Goal: Task Accomplishment & Management: Use online tool/utility

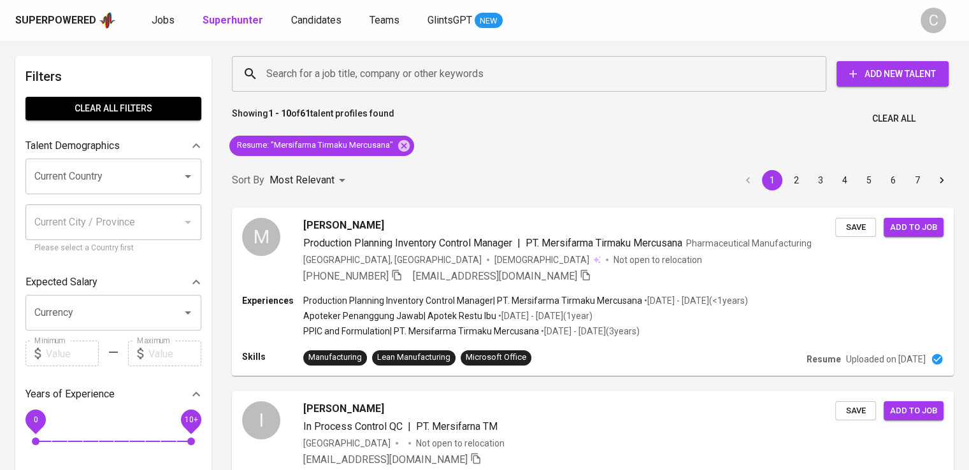
scroll to position [15, 0]
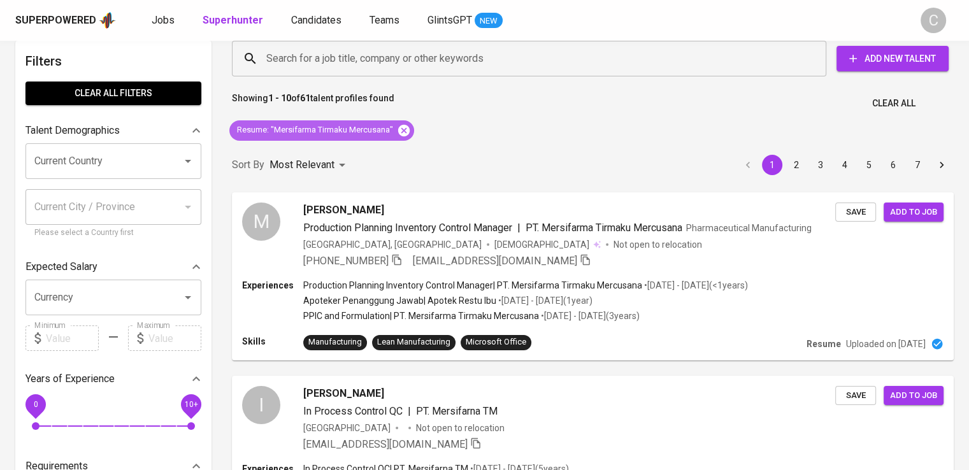
click at [409, 126] on icon at bounding box center [403, 129] width 11 height 11
click at [409, 146] on div "Sort By Most Relevant MOST_RELEVANT 1 2 3 4 5 6 7" at bounding box center [592, 165] width 737 height 39
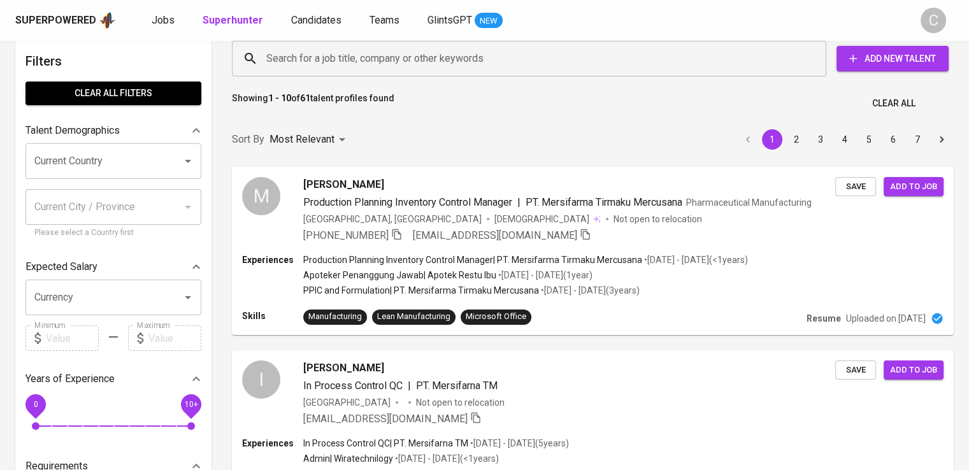
click at [420, 68] on input "Search for a job title, company or other keywords" at bounding box center [532, 59] width 538 height 24
click at [393, 85] on div "Showing 1 - 10 of 61 talent profiles found Clear All" at bounding box center [592, 99] width 737 height 31
click at [380, 80] on div "Search for a job title, company or other keywords Search for a job title, compa…" at bounding box center [590, 59] width 737 height 56
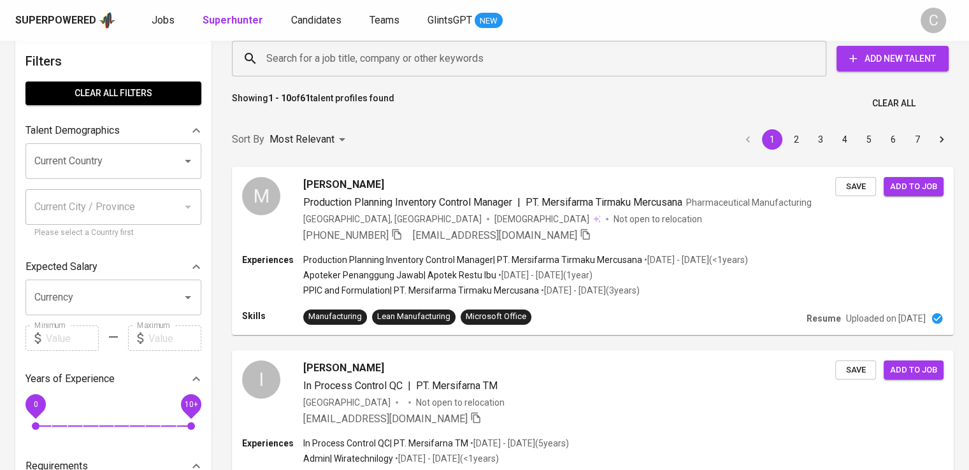
click at [380, 80] on div "Search for a job title, company or other keywords Search for a job title, compa…" at bounding box center [590, 59] width 737 height 56
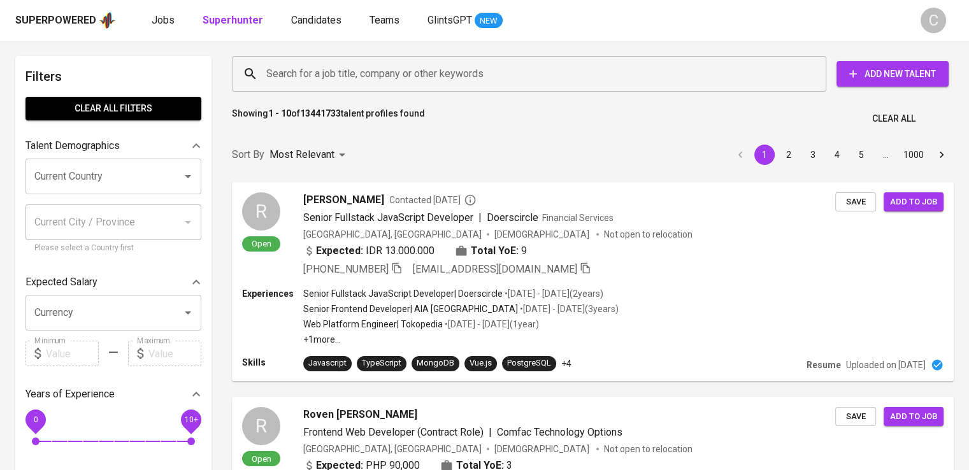
click at [380, 80] on input "Search for a job title, company or other keywords" at bounding box center [532, 74] width 538 height 24
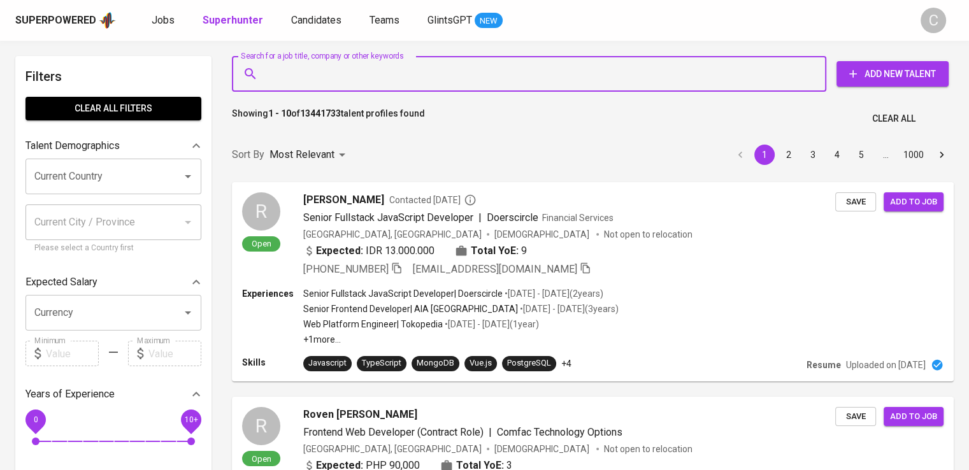
click at [380, 80] on input "Search for a job title, company or other keywords" at bounding box center [532, 74] width 538 height 24
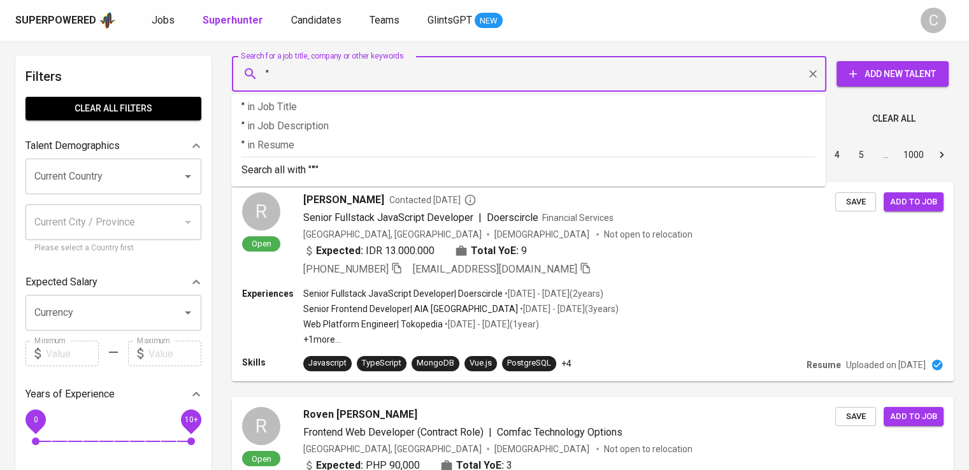
paste input "Tirta Kencana Tata Warna"
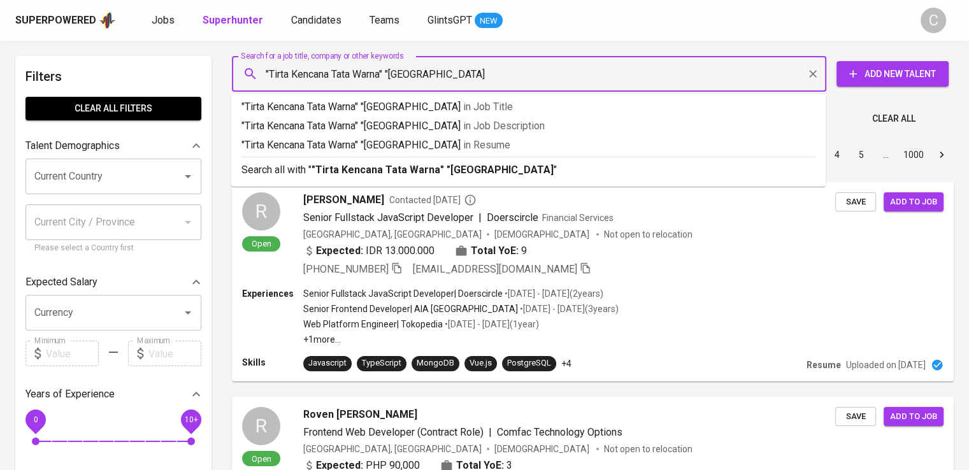
type input ""Tirta Kencana Tata Warna" "Semarang""
click at [466, 146] on span "in Resume" at bounding box center [489, 145] width 47 height 12
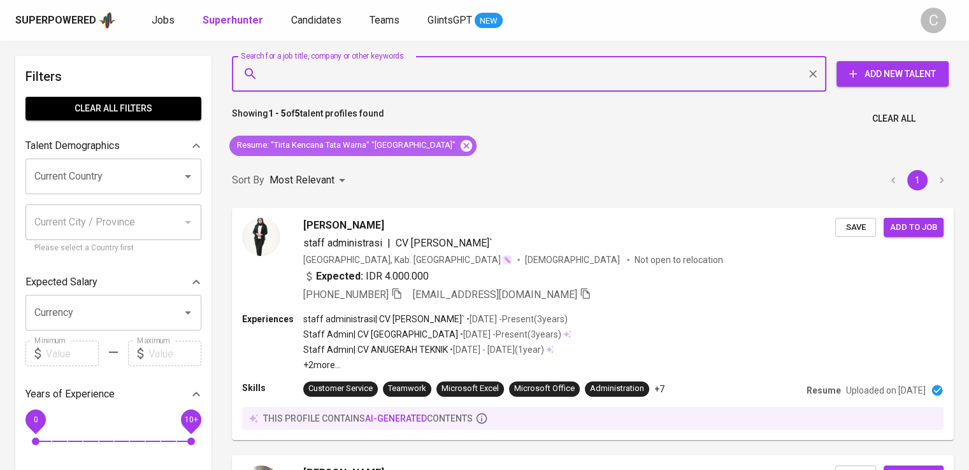
click at [461, 150] on icon at bounding box center [466, 145] width 11 height 11
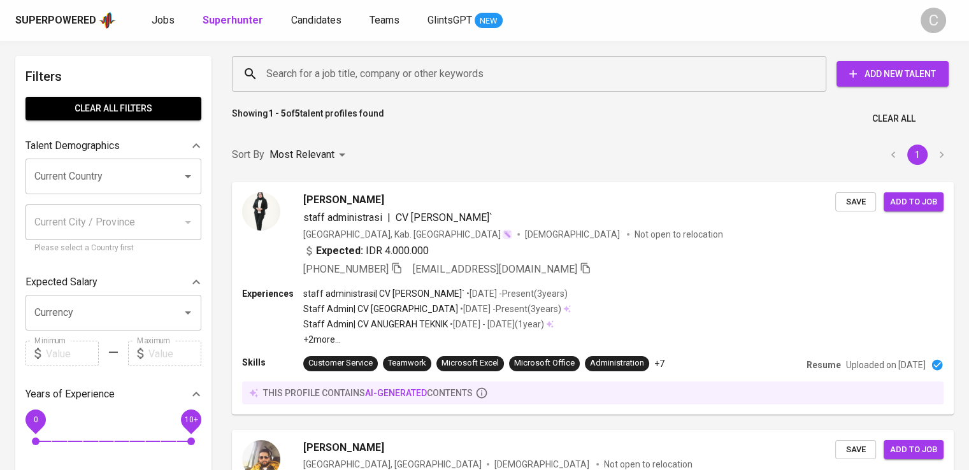
click at [380, 85] on input "Search for a job title, company or other keywords" at bounding box center [532, 74] width 538 height 24
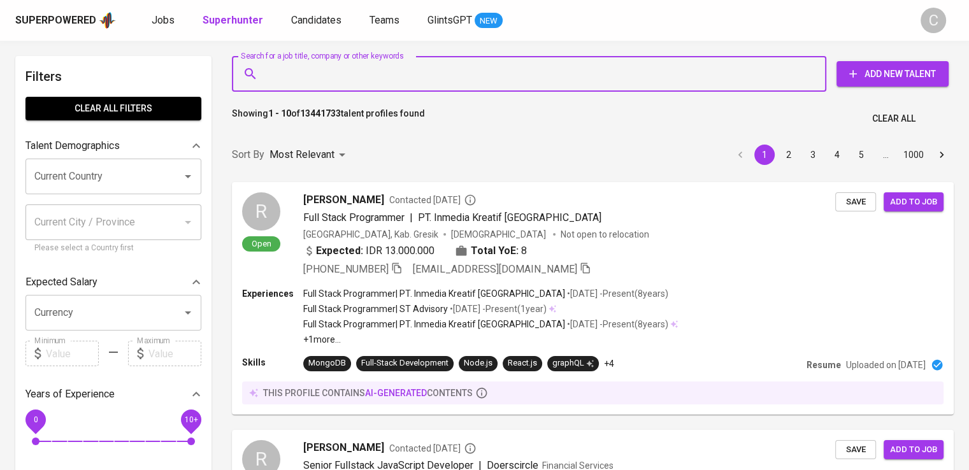
click at [380, 85] on input "Search for a job title, company or other keywords" at bounding box center [532, 74] width 538 height 24
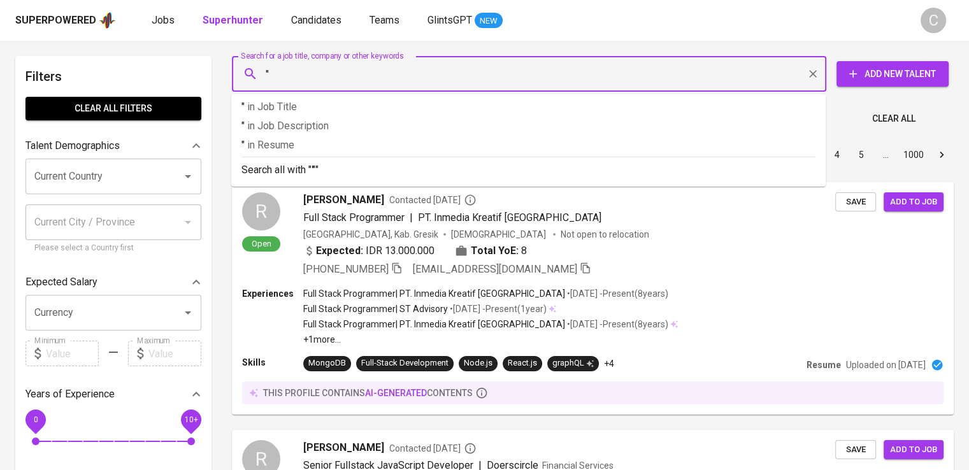
paste input "Agro Sinergi Nusantara"
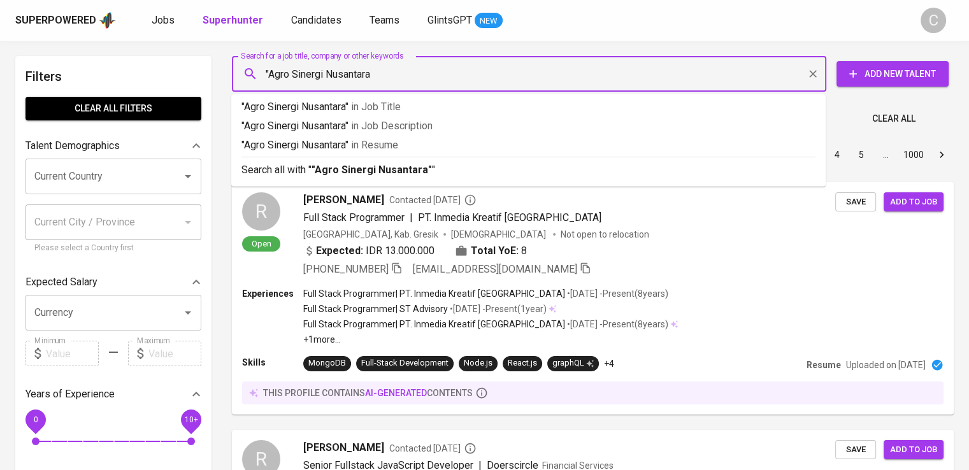
type input ""Agro Sinergi Nusantara""
click at [398, 146] on span "in Resume" at bounding box center [374, 145] width 47 height 12
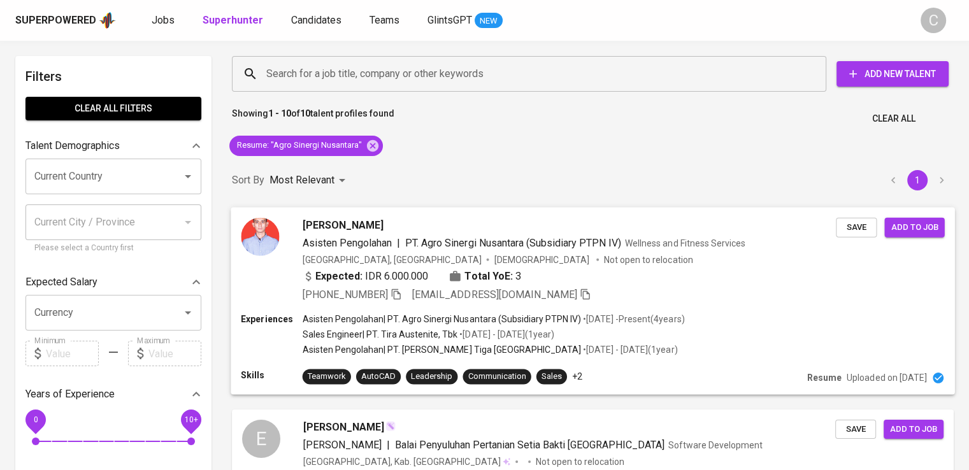
click at [533, 261] on div "Indonesia, Medan Male Not open to relocation" at bounding box center [570, 259] width 534 height 13
click at [656, 20] on div "Superpowered Jobs Superhunter Candidates Teams GlintsGPT NEW" at bounding box center [464, 20] width 898 height 19
click at [396, 296] on icon "button" at bounding box center [396, 293] width 11 height 11
click at [395, 292] on icon "button" at bounding box center [396, 294] width 9 height 11
click at [373, 144] on icon at bounding box center [373, 146] width 14 height 14
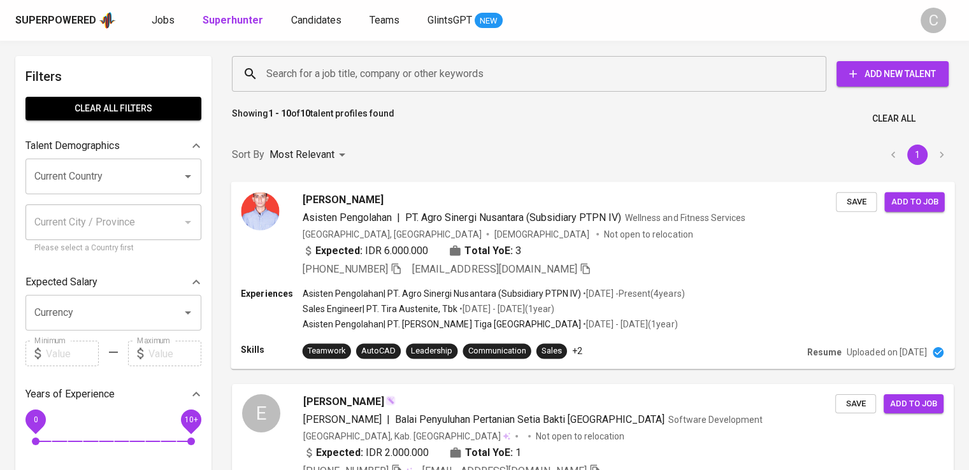
click at [362, 72] on input "Search for a job title, company or other keywords" at bounding box center [532, 74] width 538 height 24
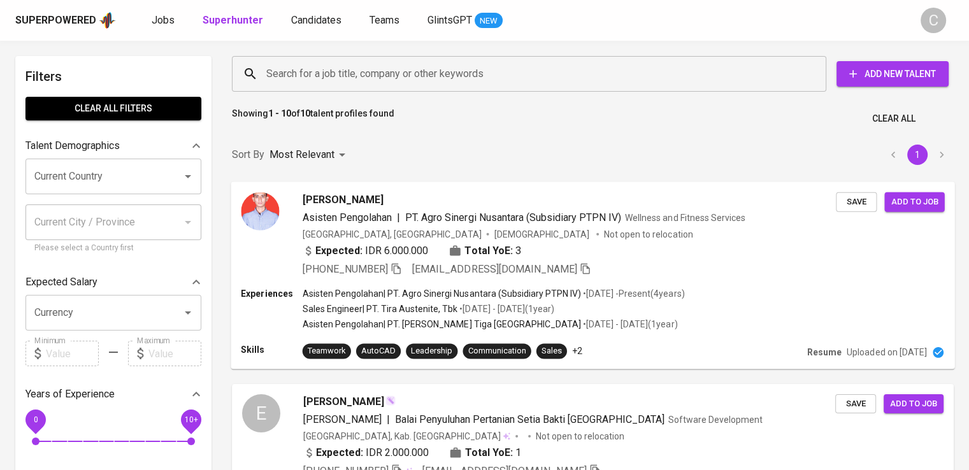
click at [362, 72] on input "Search for a job title, company or other keywords" at bounding box center [532, 74] width 538 height 24
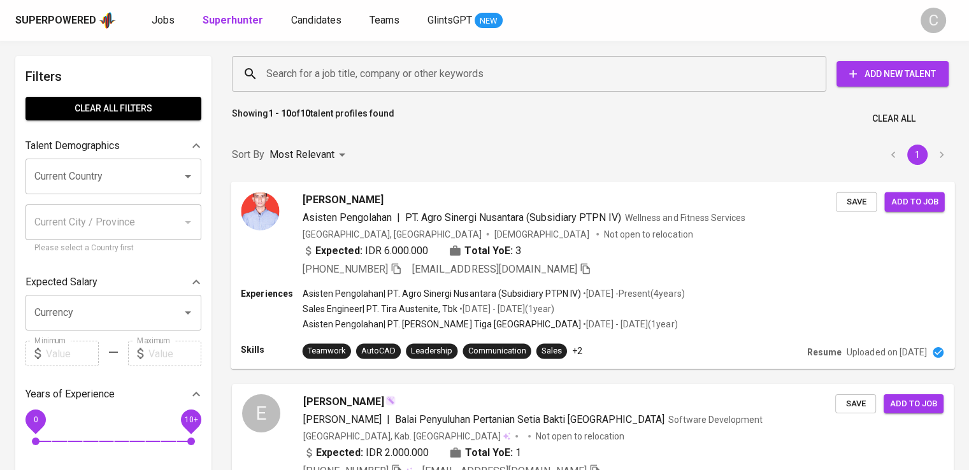
click at [362, 72] on input "Search for a job title, company or other keywords" at bounding box center [532, 74] width 538 height 24
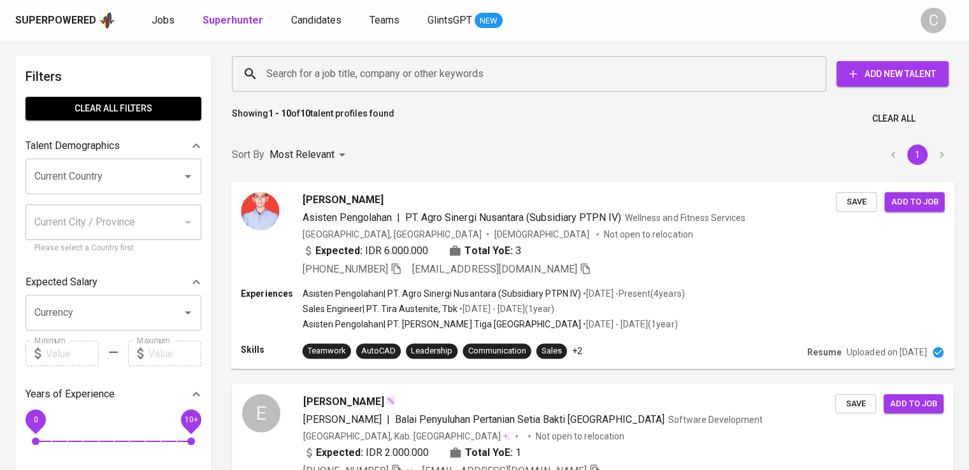
click at [362, 72] on input "Search for a job title, company or other keywords" at bounding box center [532, 74] width 538 height 24
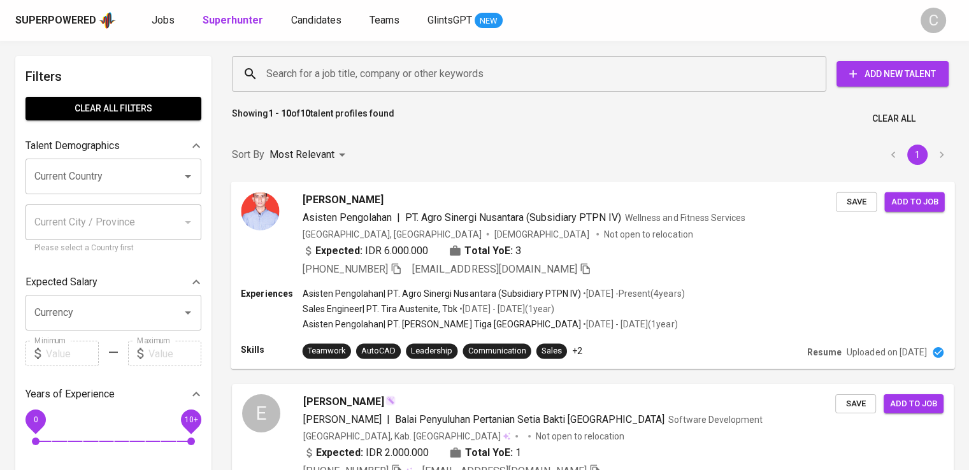
click at [362, 72] on input "Search for a job title, company or other keywords" at bounding box center [532, 74] width 538 height 24
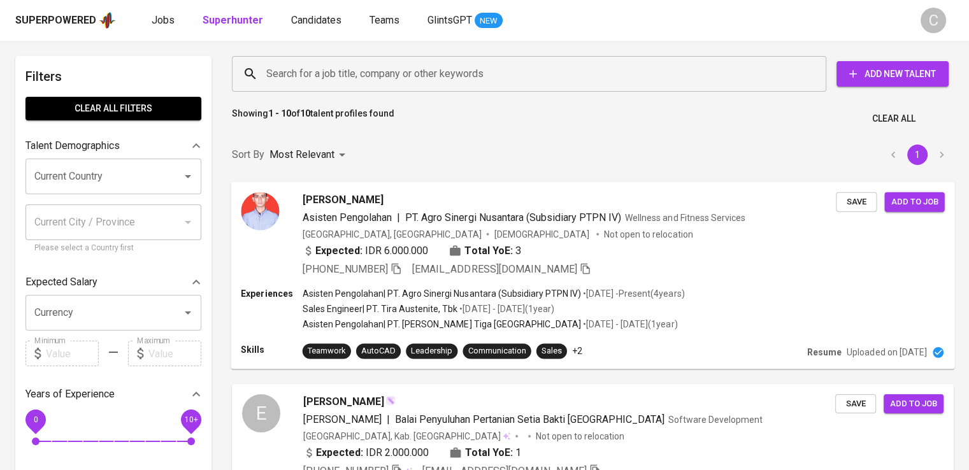
click at [362, 72] on input "Search for a job title, company or other keywords" at bounding box center [532, 74] width 538 height 24
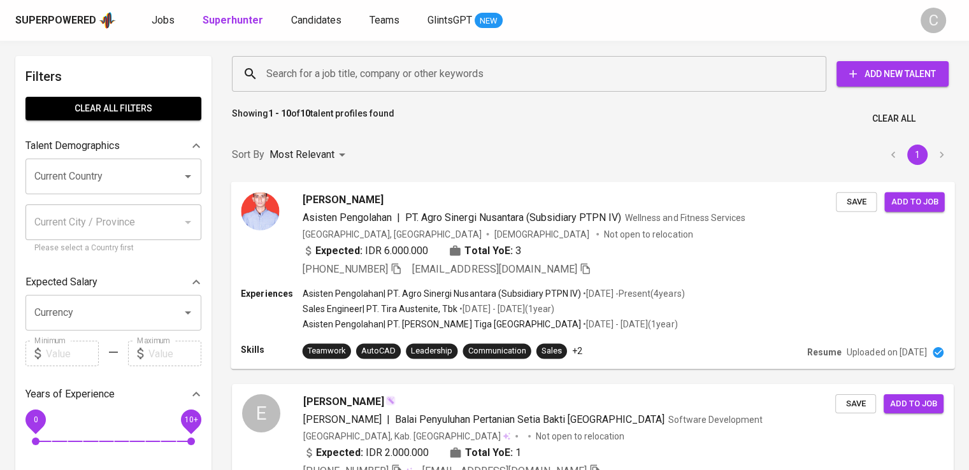
click at [308, 70] on input "Search for a job title, company or other keywords" at bounding box center [532, 74] width 538 height 24
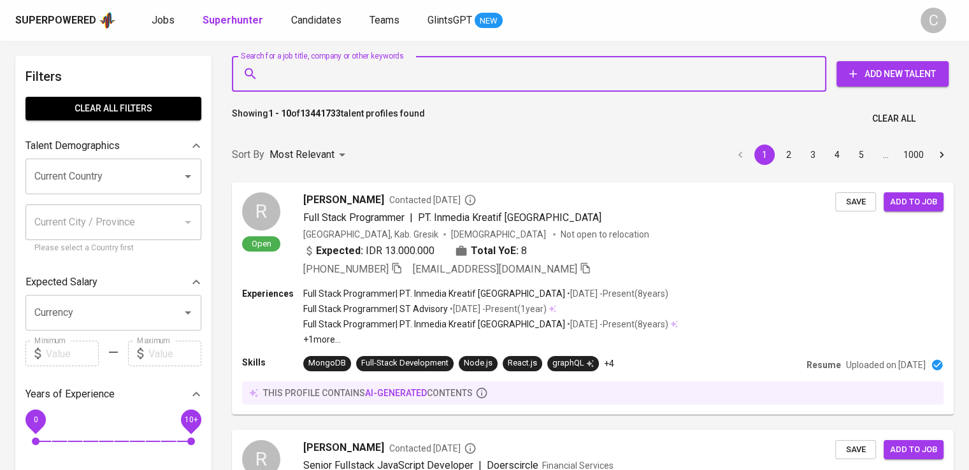
click at [308, 70] on input "Search for a job title, company or other keywords" at bounding box center [532, 74] width 538 height 24
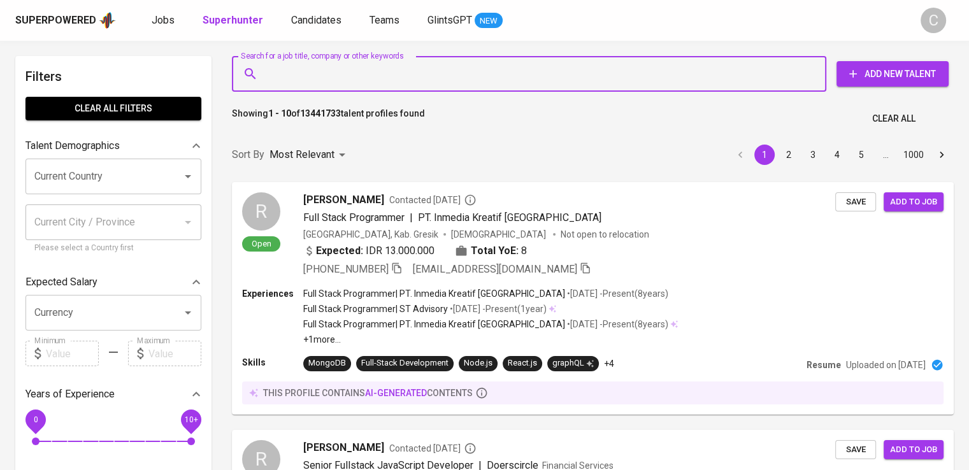
click at [308, 70] on input "Search for a job title, company or other keywords" at bounding box center [532, 74] width 538 height 24
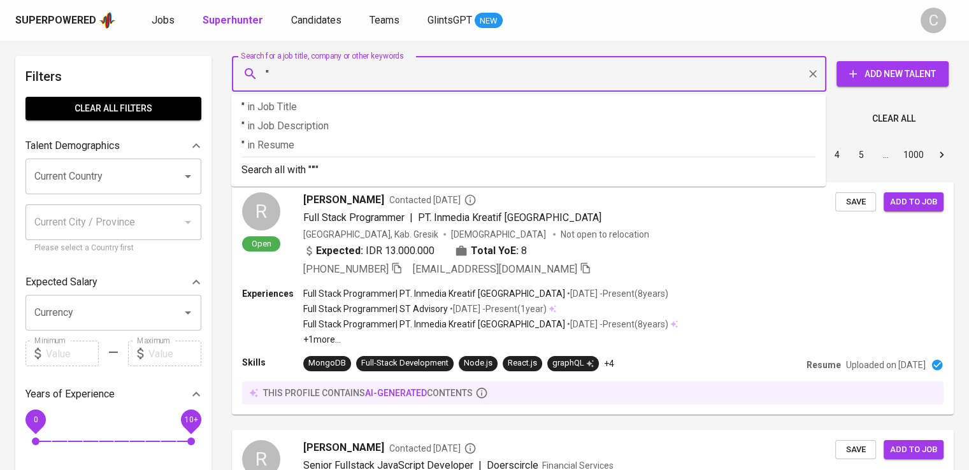
paste input "Trison Jaya Paperindo"
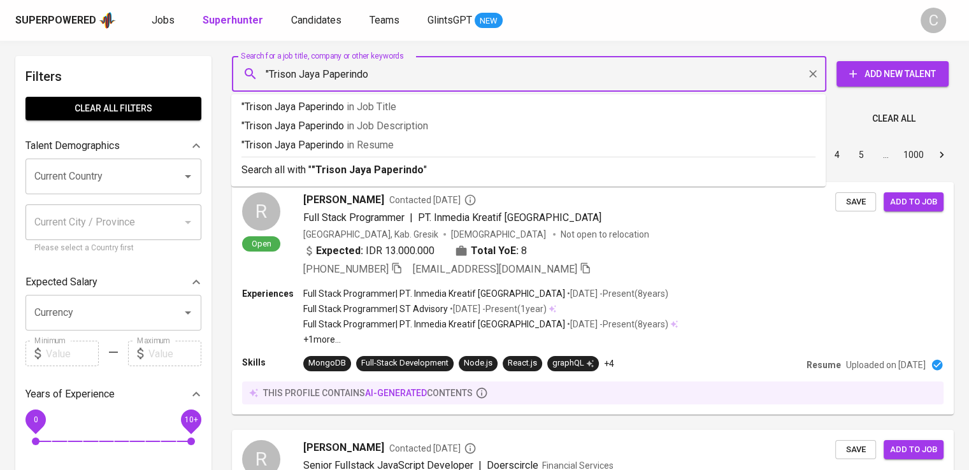
type input ""Trison Jaya Paperindo""
click at [350, 140] on span "in Resume" at bounding box center [372, 145] width 47 height 12
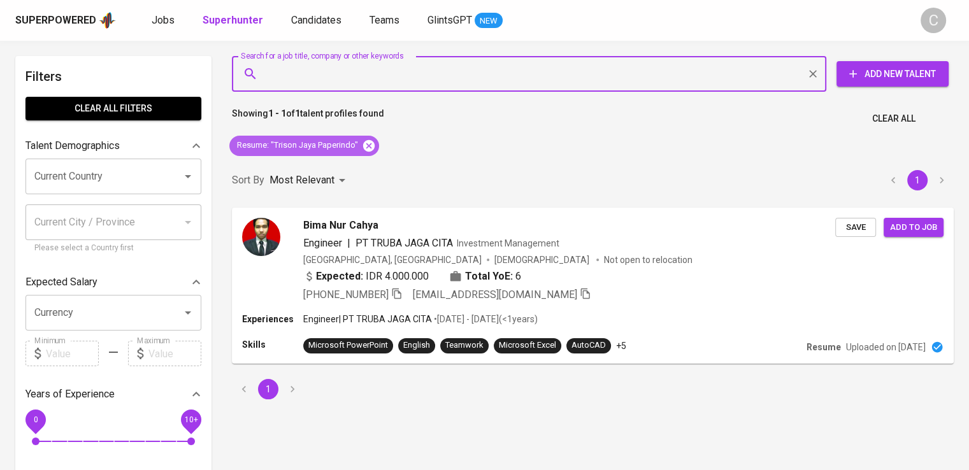
click at [371, 148] on icon at bounding box center [368, 145] width 11 height 11
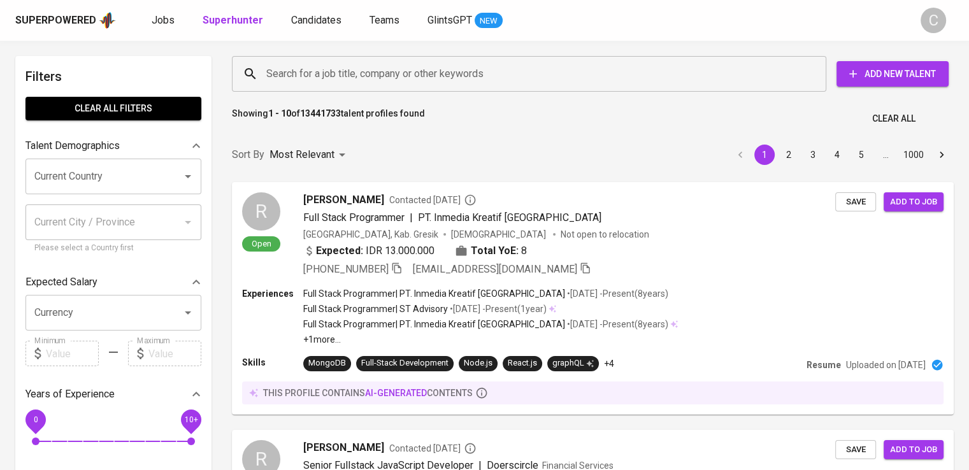
click at [514, 147] on div "Sort By Most Relevant MOST_RELEVANT 1 2 3 4 5 … 1000" at bounding box center [592, 155] width 737 height 39
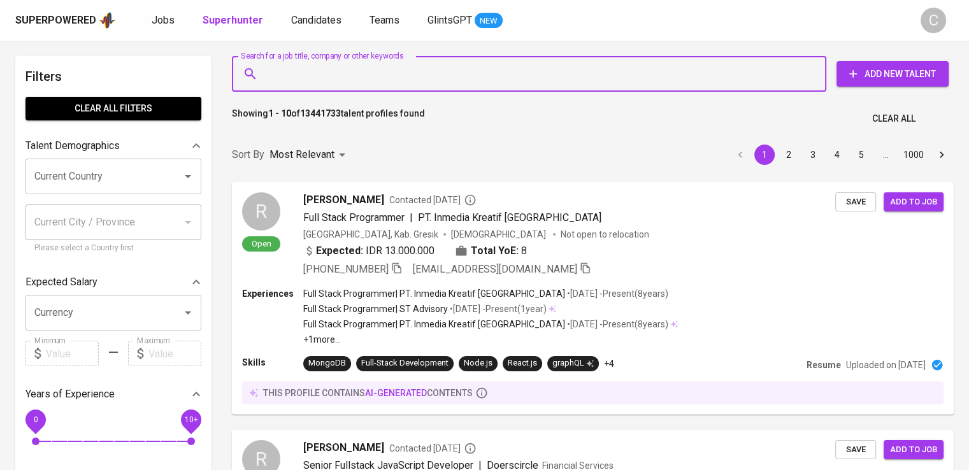
click at [389, 75] on input "Search for a job title, company or other keywords" at bounding box center [532, 74] width 538 height 24
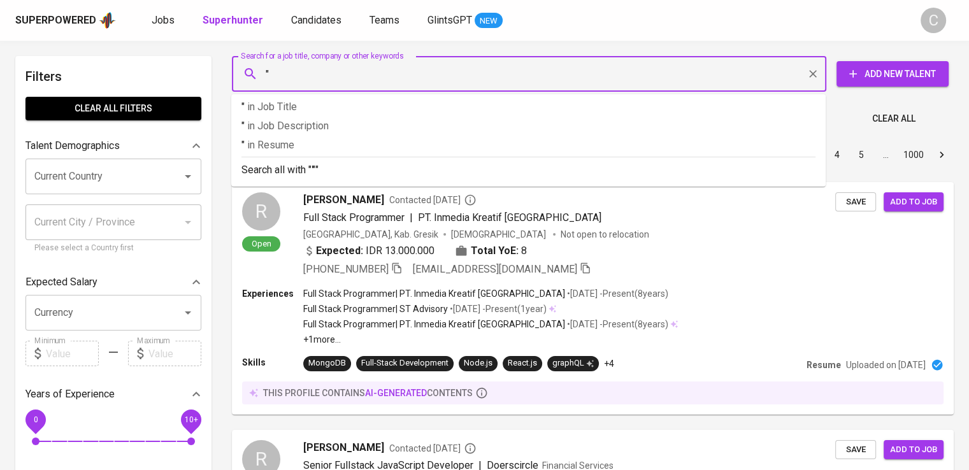
paste input "KANAYA AGRO PERSADA"
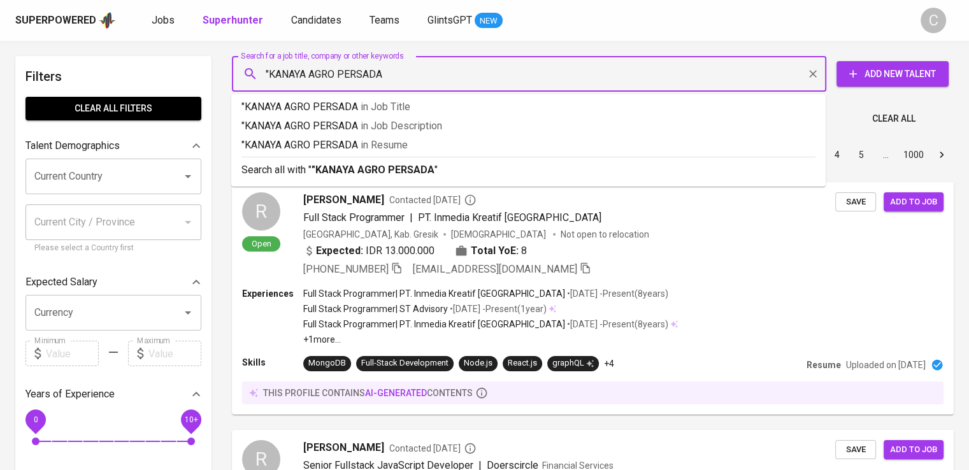
type input ""KANAYA AGRO PERSADA""
click at [413, 138] on p ""KANAYA AGRO PERSADA" in Resume" at bounding box center [528, 145] width 574 height 15
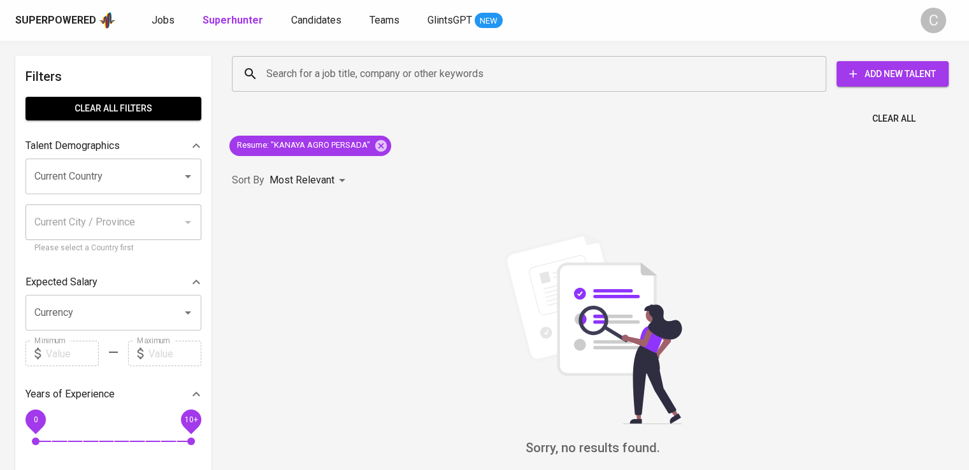
click at [404, 190] on div "Sort By Most Relevant MOST_RELEVANT" at bounding box center [592, 180] width 737 height 39
click at [377, 147] on icon at bounding box center [380, 145] width 11 height 11
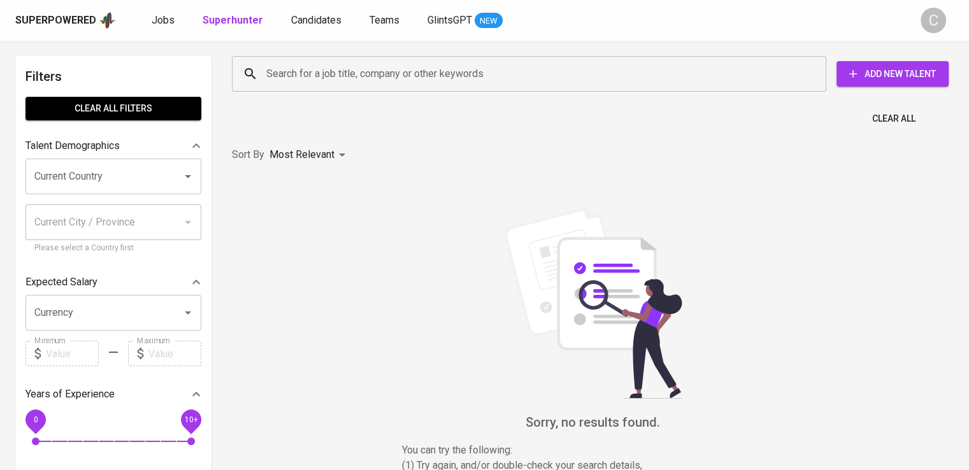
click at [359, 69] on input "Search for a job title, company or other keywords" at bounding box center [532, 74] width 538 height 24
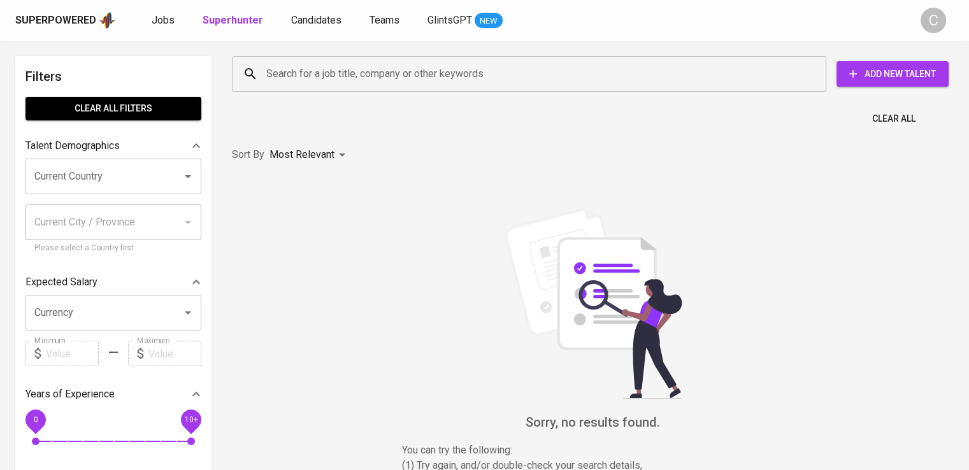
click at [359, 69] on input "Search for a job title, company or other keywords" at bounding box center [532, 74] width 538 height 24
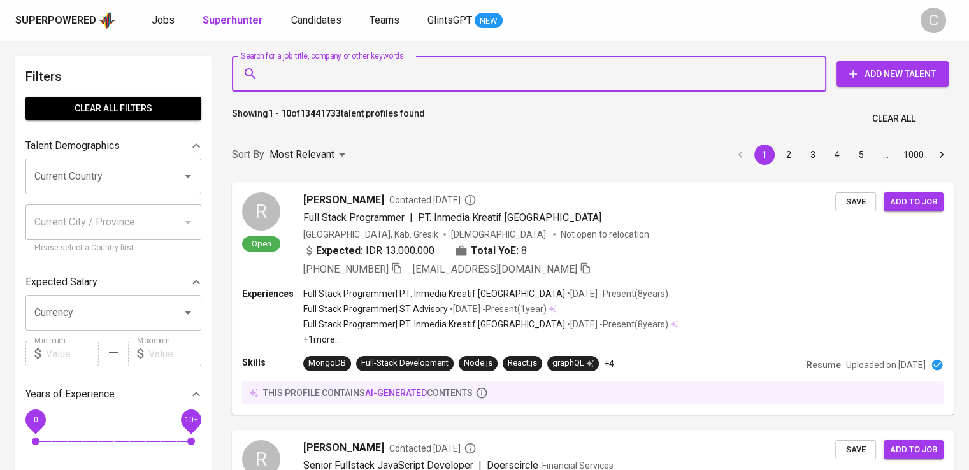
click at [359, 69] on input "Search for a job title, company or other keywords" at bounding box center [532, 74] width 538 height 24
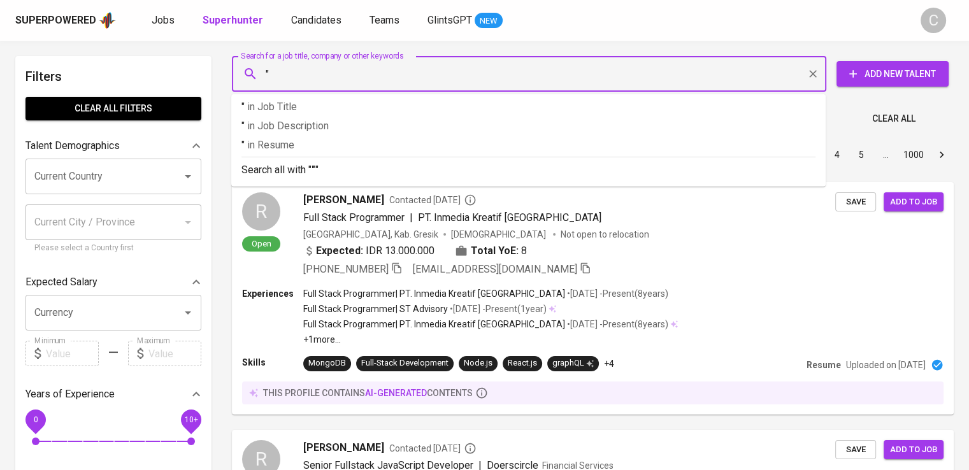
paste input "Prima Hidup Lestari"
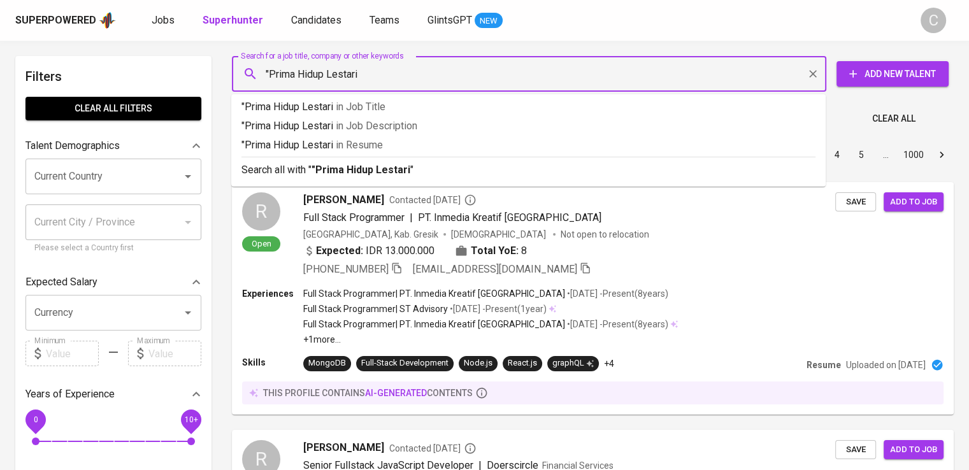
type input ""Prima Hidup Lestari""
click at [382, 140] on span "in Resume" at bounding box center [362, 145] width 47 height 12
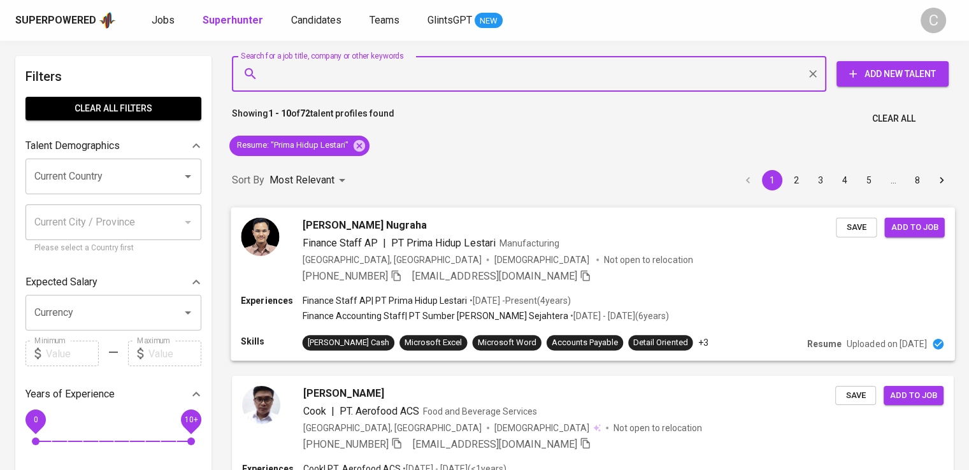
click at [403, 248] on span "PT Prima Hidup Lestari" at bounding box center [443, 242] width 104 height 12
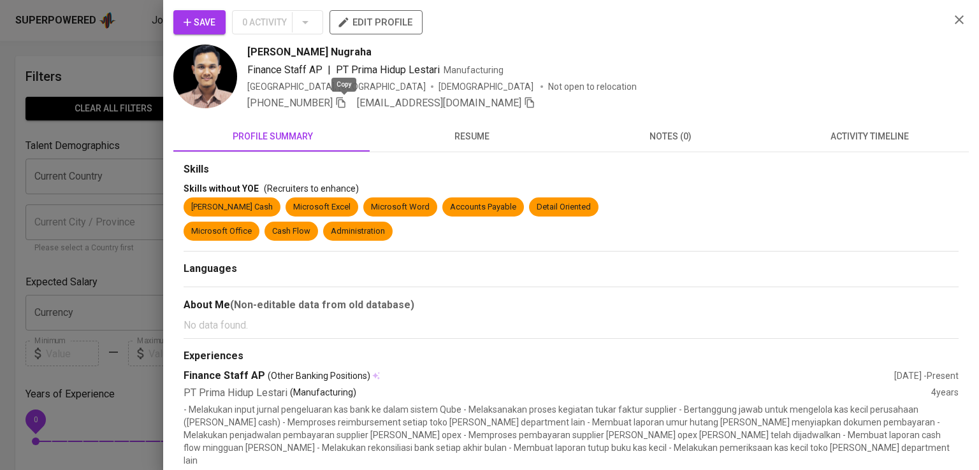
click at [345, 103] on icon "button" at bounding box center [340, 102] width 9 height 11
click at [343, 99] on icon "button" at bounding box center [340, 102] width 11 height 11
click at [159, 130] on div at bounding box center [489, 235] width 979 height 470
click at [104, 129] on div at bounding box center [489, 235] width 979 height 470
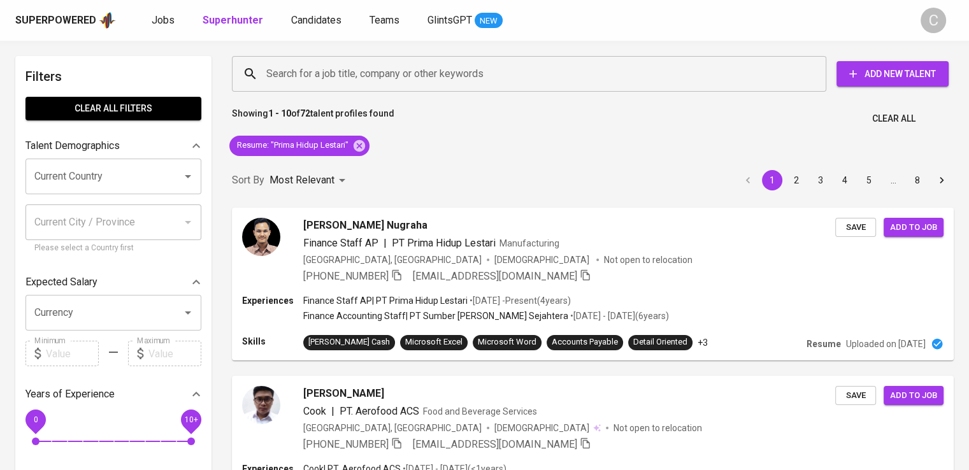
click at [362, 148] on icon at bounding box center [359, 145] width 11 height 11
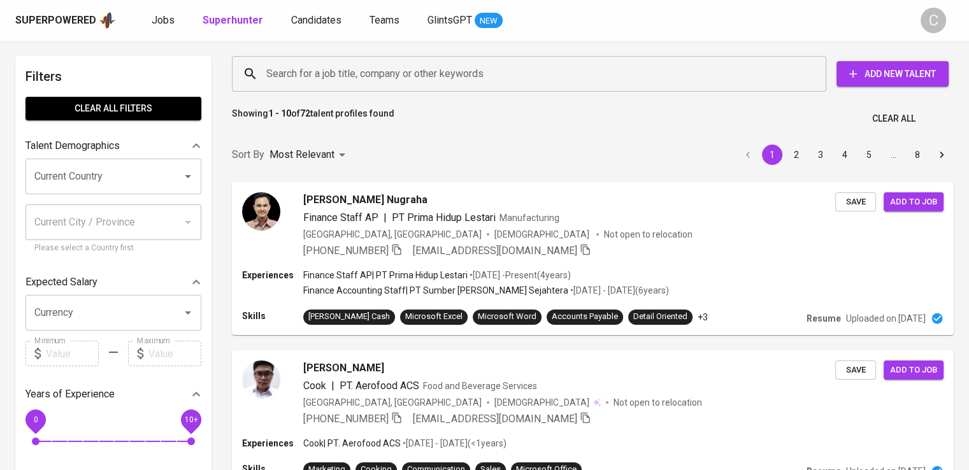
click at [314, 64] on input "Search for a job title, company or other keywords" at bounding box center [532, 74] width 538 height 24
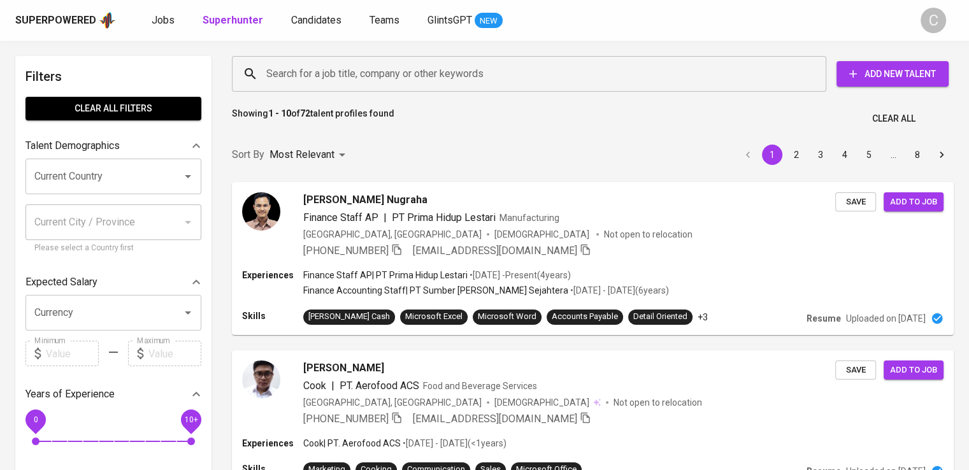
click at [314, 64] on input "Search for a job title, company or other keywords" at bounding box center [532, 74] width 538 height 24
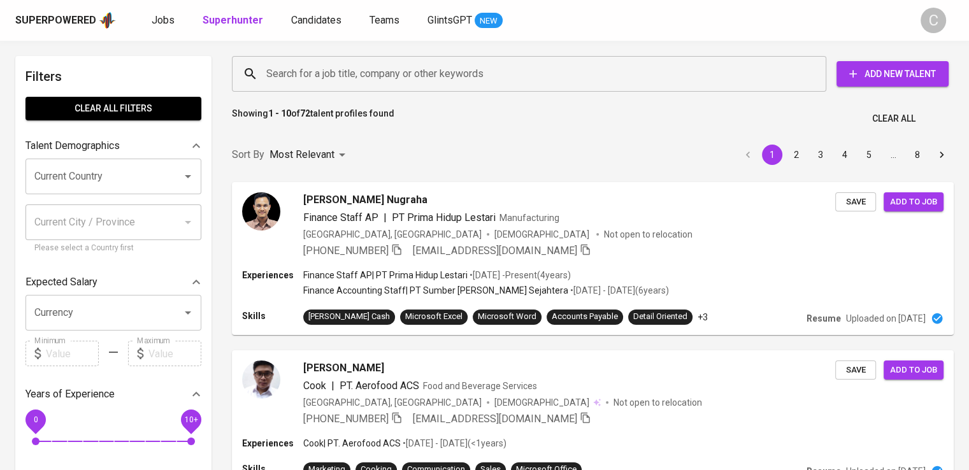
click at [314, 64] on input "Search for a job title, company or other keywords" at bounding box center [532, 74] width 538 height 24
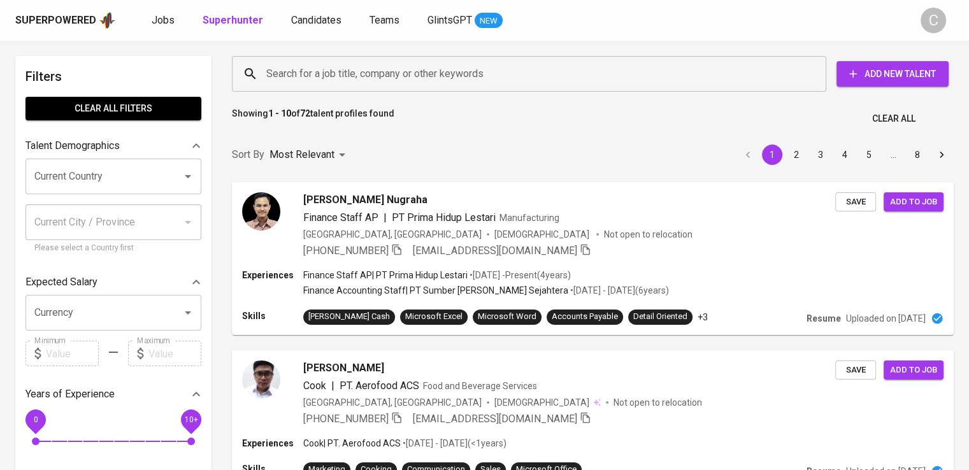
click at [314, 64] on input "Search for a job title, company or other keywords" at bounding box center [532, 74] width 538 height 24
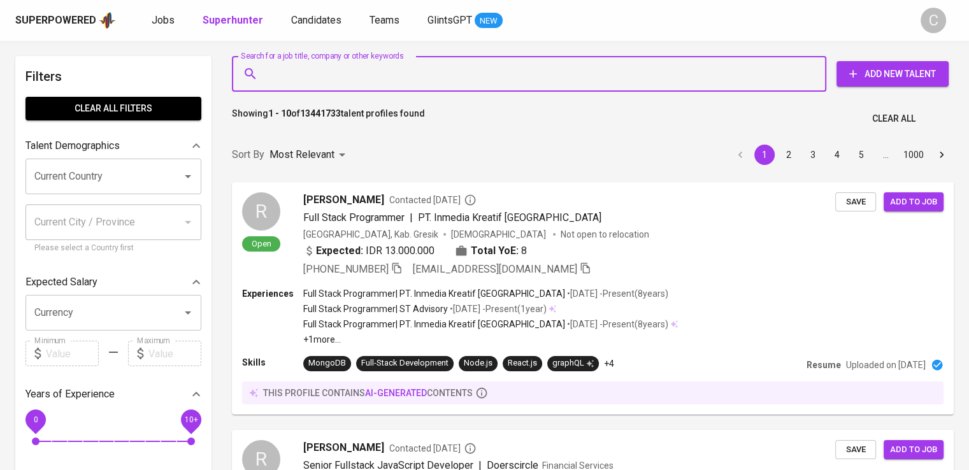
click at [306, 84] on input "Search for a job title, company or other keywords" at bounding box center [532, 74] width 538 height 24
paste input "Primajasa Perdanaraya Utama"
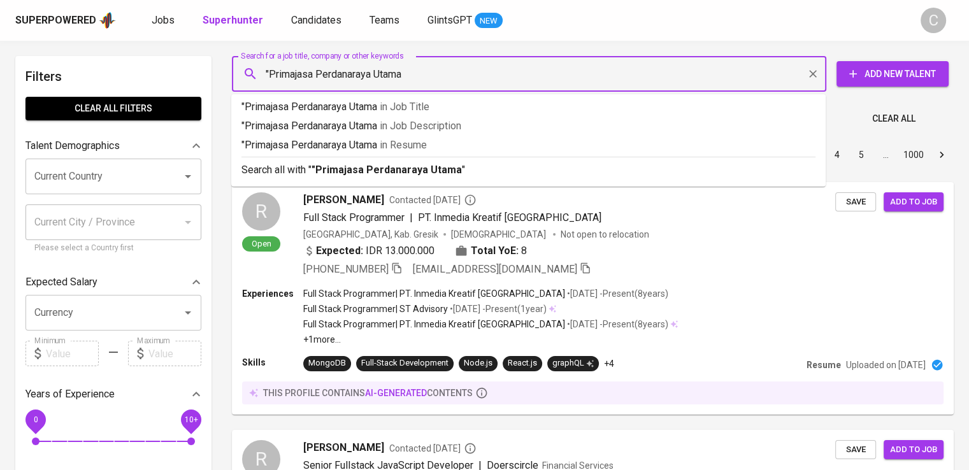
type input ""Primajasa Perdanaraya Utama""
click at [366, 140] on p ""Primajasa Perdanaraya Utama" in [GEOGRAPHIC_DATA]" at bounding box center [528, 145] width 574 height 15
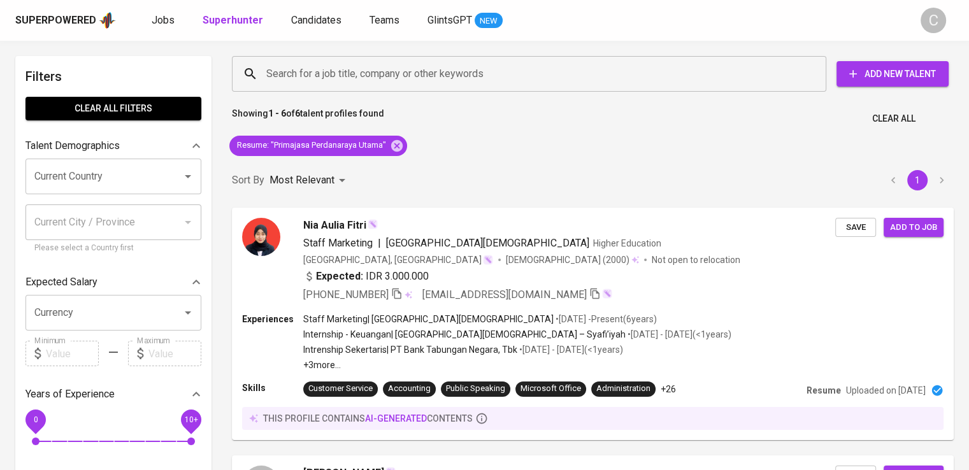
click at [528, 170] on div "Sort By Most Relevant MOST_RELEVANT 1" at bounding box center [592, 180] width 737 height 39
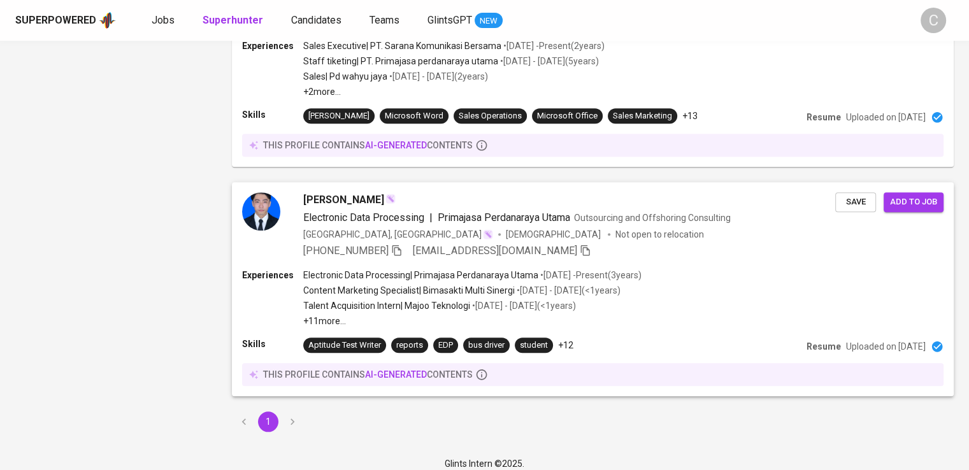
scroll to position [1109, 0]
